Goal: Find specific page/section: Find specific page/section

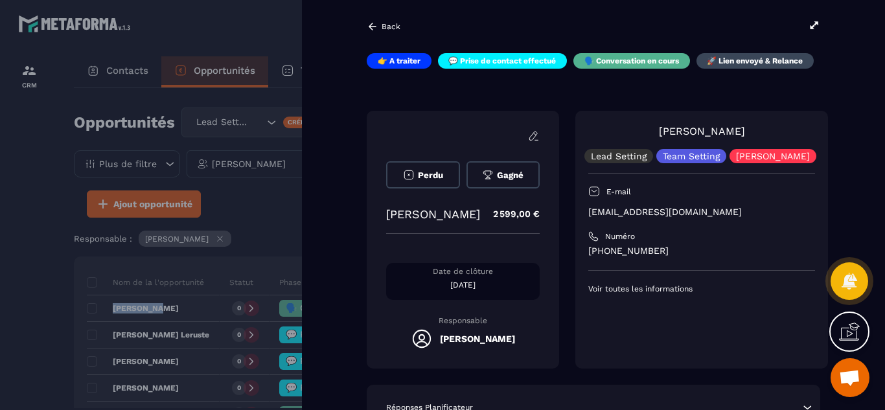
scroll to position [104, 0]
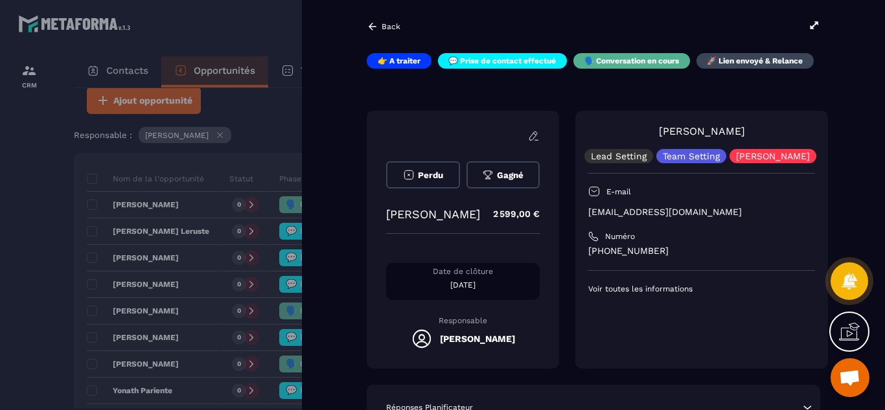
click at [586, 288] on div "Perdu [PERSON_NAME] 2 599,00 € Date de clôture [DATE] Responsable [PERSON_NAME]…" at bounding box center [594, 240] width 454 height 258
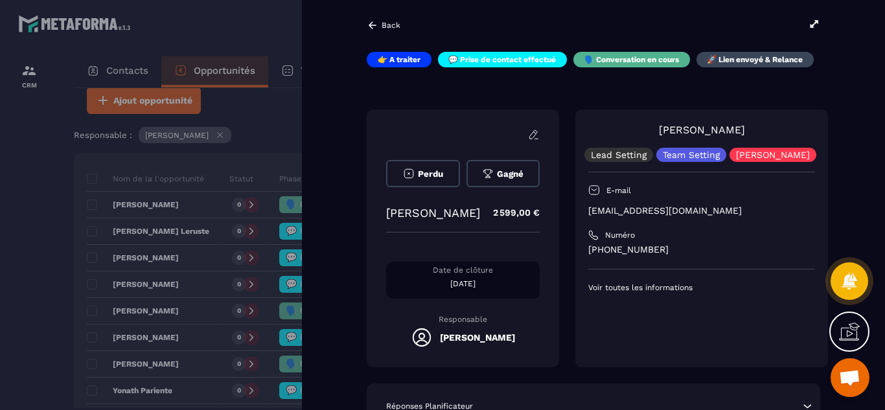
scroll to position [0, 0]
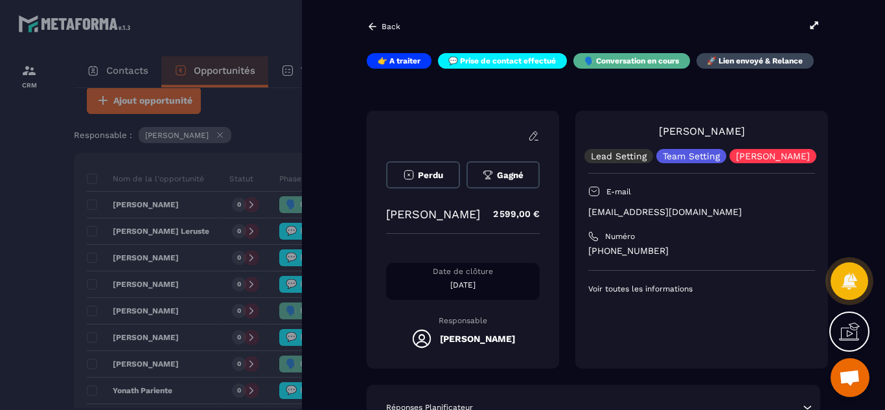
click at [43, 316] on div at bounding box center [442, 205] width 885 height 410
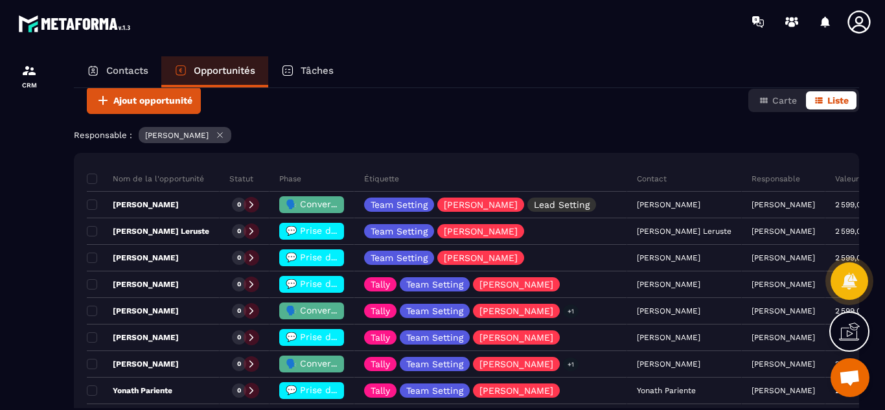
click at [129, 70] on p "Contacts" at bounding box center [127, 71] width 42 height 12
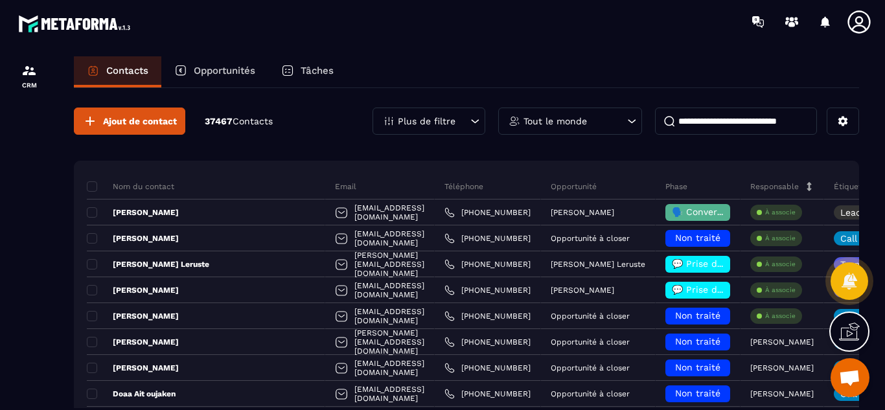
click at [47, 189] on div at bounding box center [29, 245] width 58 height 404
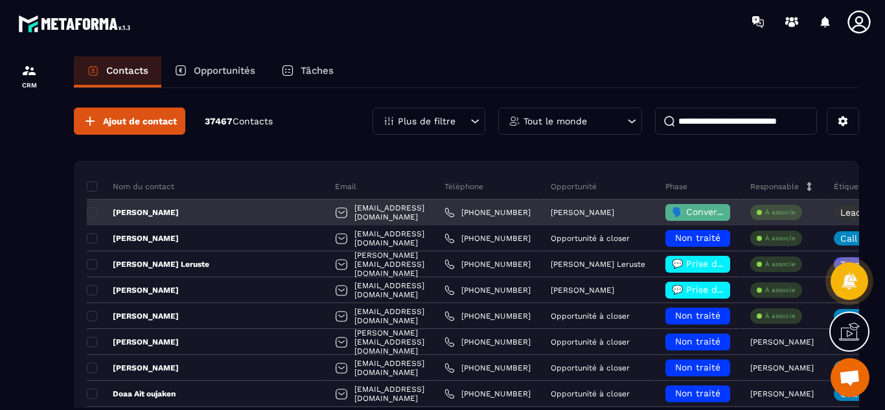
click at [390, 221] on div "[EMAIL_ADDRESS][DOMAIN_NAME]" at bounding box center [380, 213] width 110 height 26
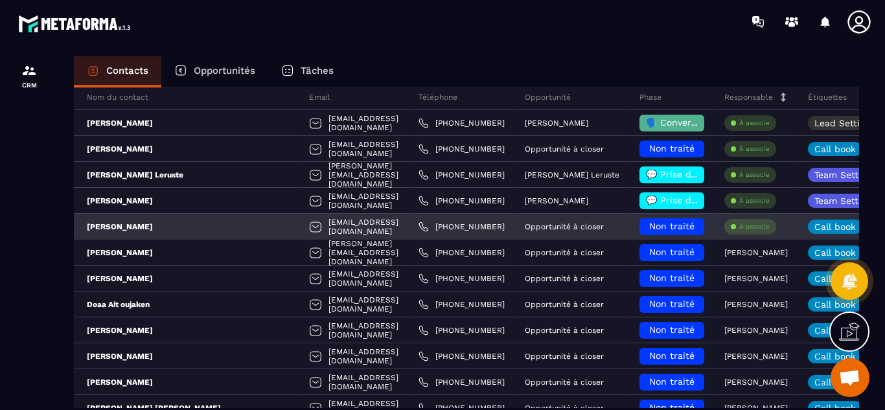
scroll to position [52, 0]
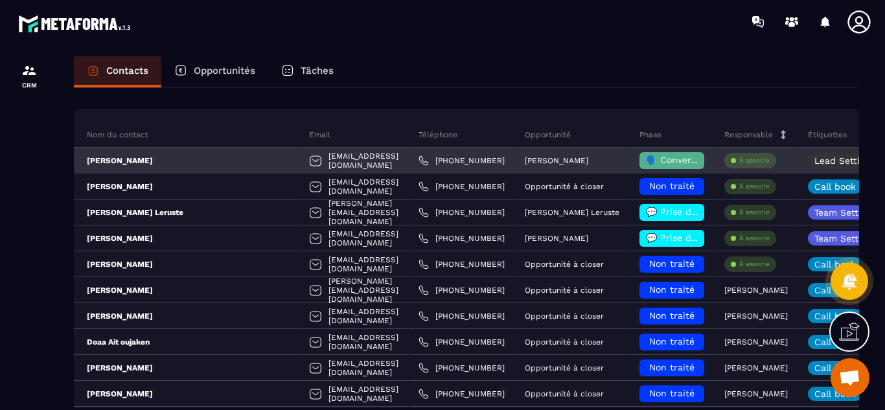
click at [181, 163] on div "[PERSON_NAME]" at bounding box center [180, 161] width 239 height 26
